Goal: Transaction & Acquisition: Obtain resource

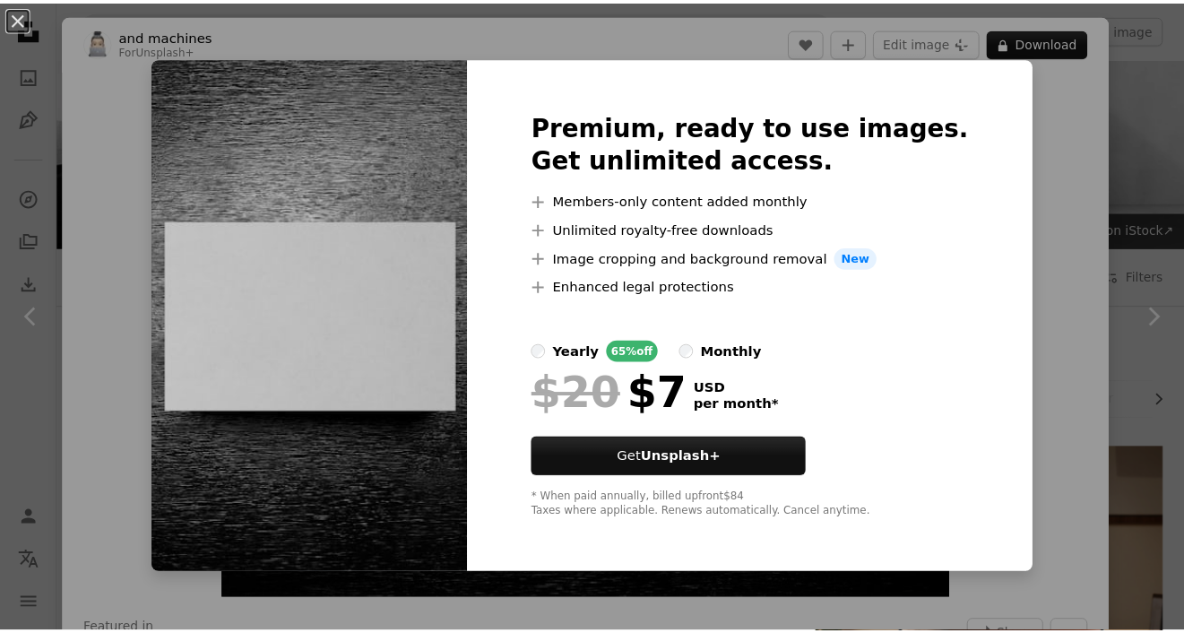
scroll to position [1189, 0]
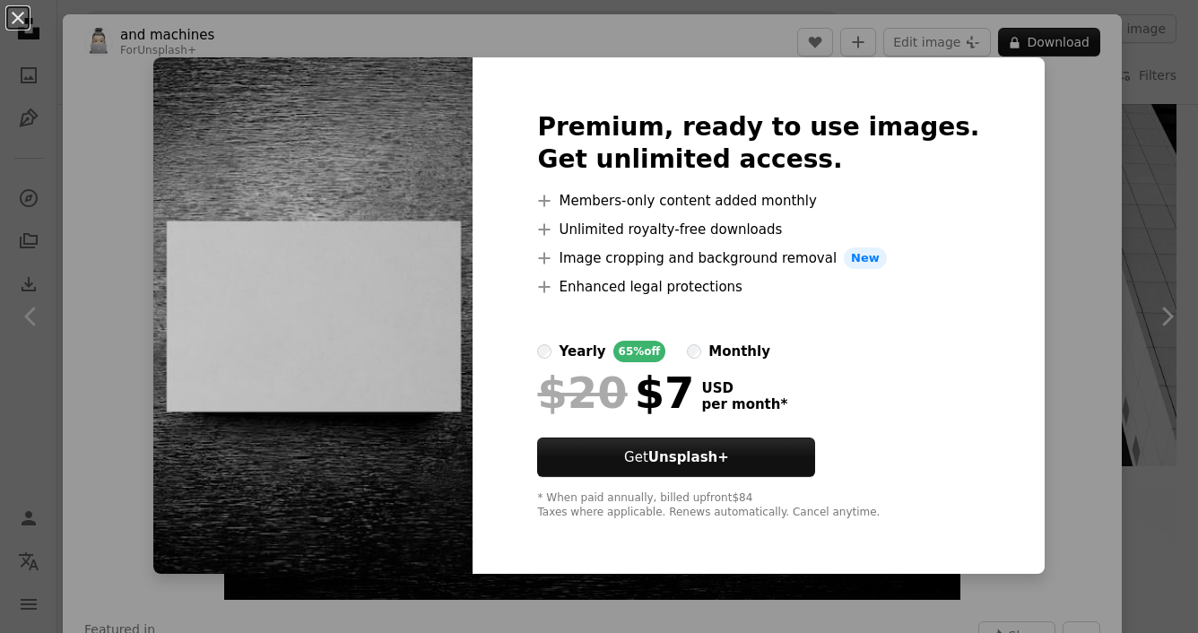
click at [541, 48] on div "An X shape Premium, ready to use images. Get unlimited access. A plus sign Memb…" at bounding box center [599, 316] width 1198 height 633
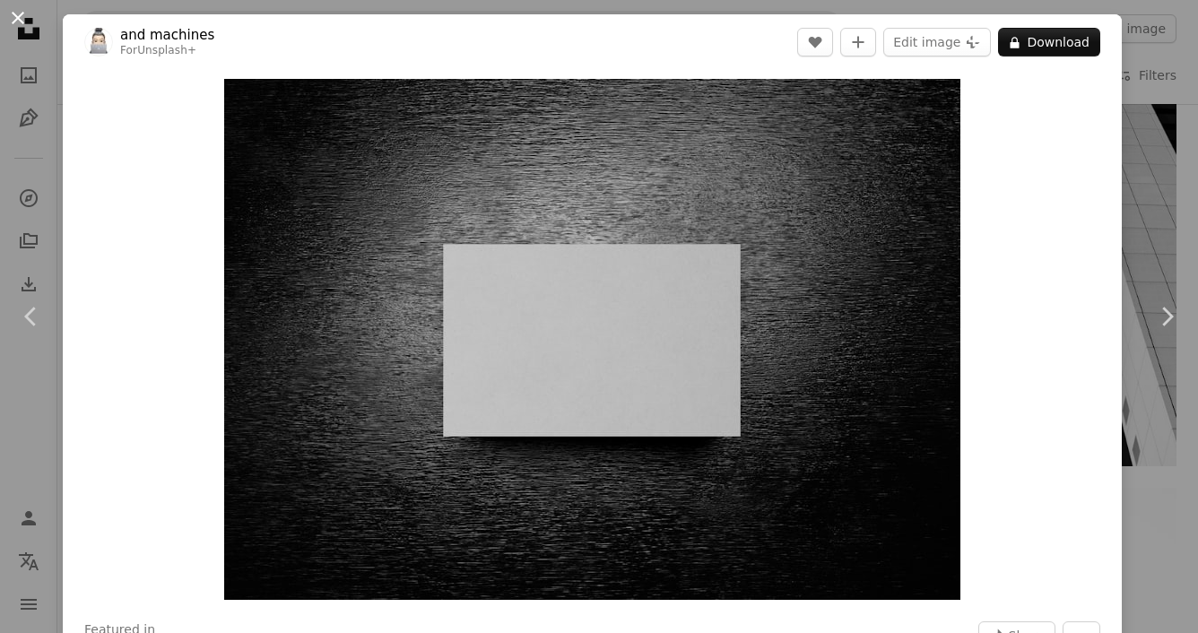
click at [18, 19] on button "An X shape" at bounding box center [18, 18] width 22 height 22
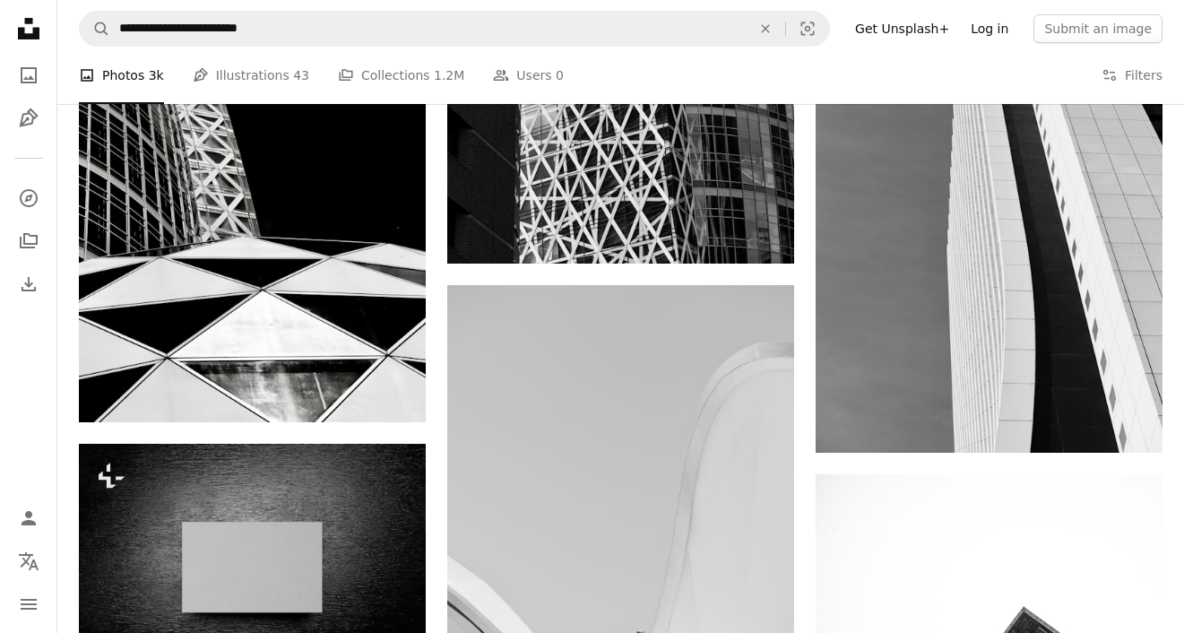
click at [995, 34] on link "Log in" at bounding box center [989, 28] width 59 height 29
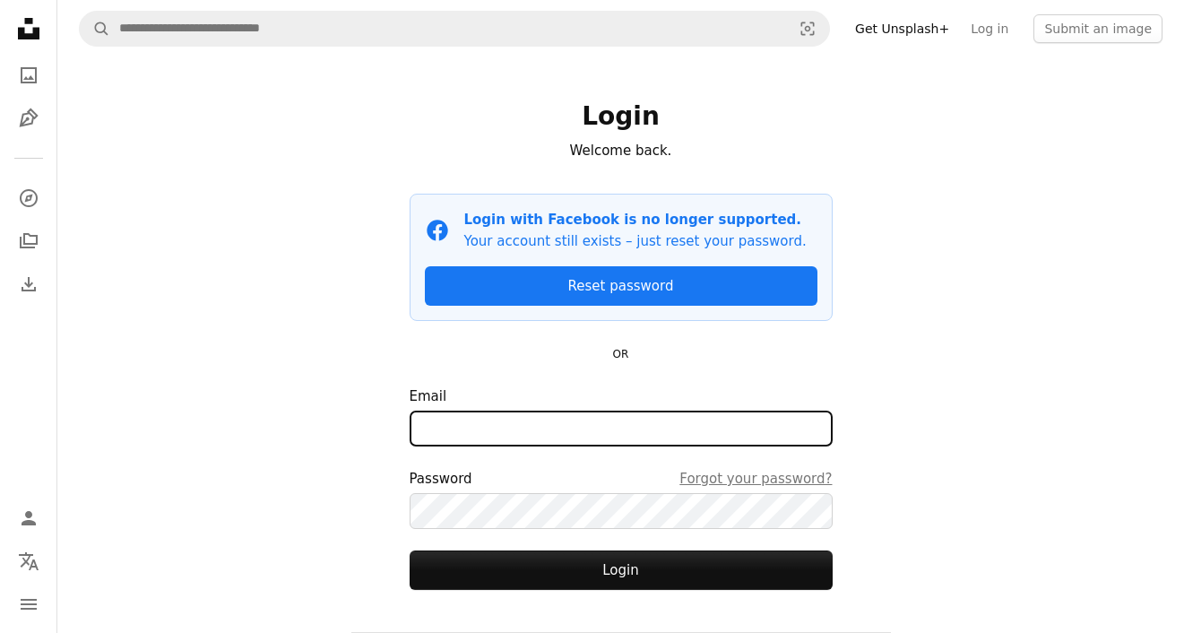
type input "**********"
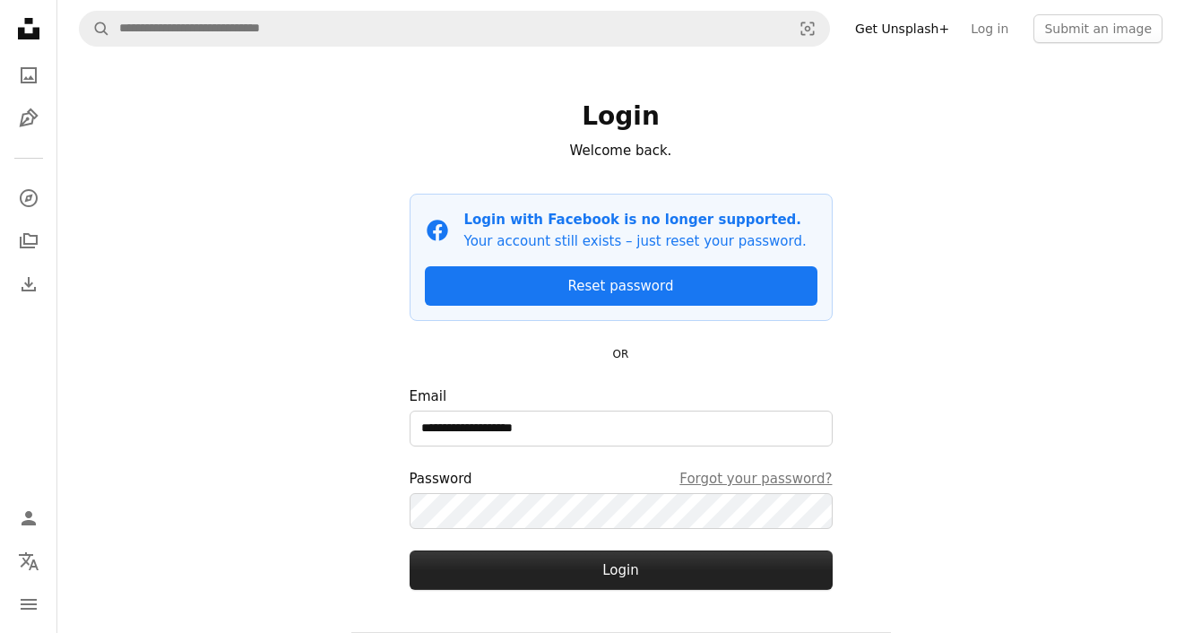
click at [535, 565] on button "Login" at bounding box center [621, 569] width 423 height 39
